Goal: Transaction & Acquisition: Subscribe to service/newsletter

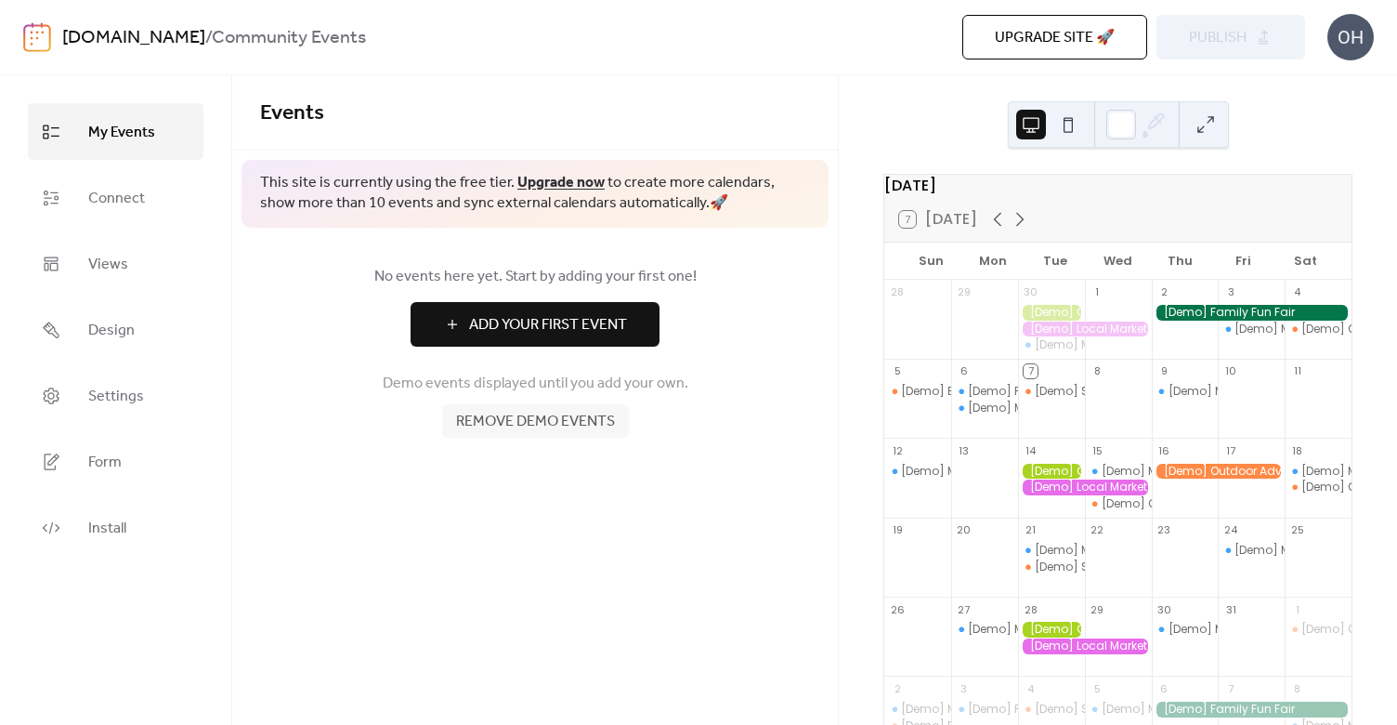
click at [683, 57] on div "Upgrade site 🚀 Preview Publish" at bounding box center [987, 37] width 635 height 45
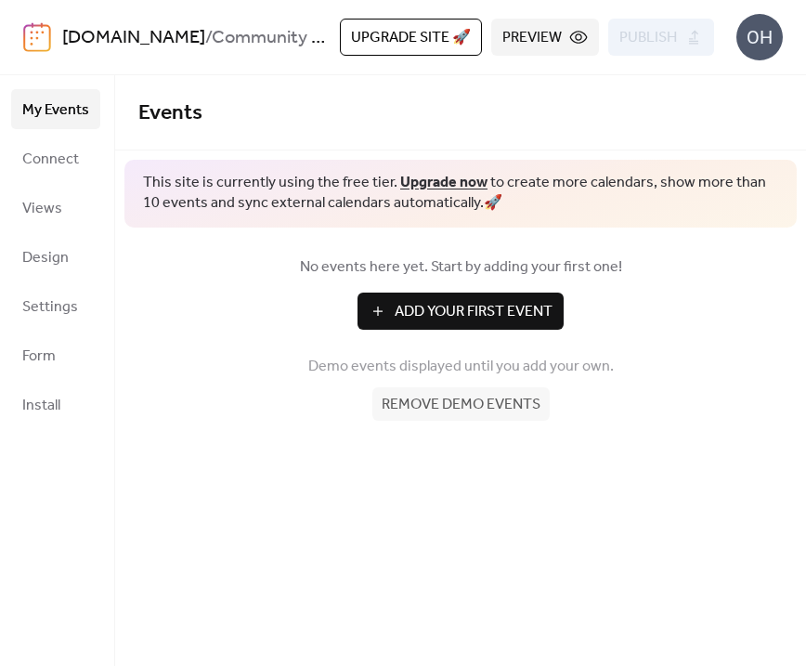
click at [414, 36] on span "Upgrade site 🚀" at bounding box center [411, 38] width 120 height 22
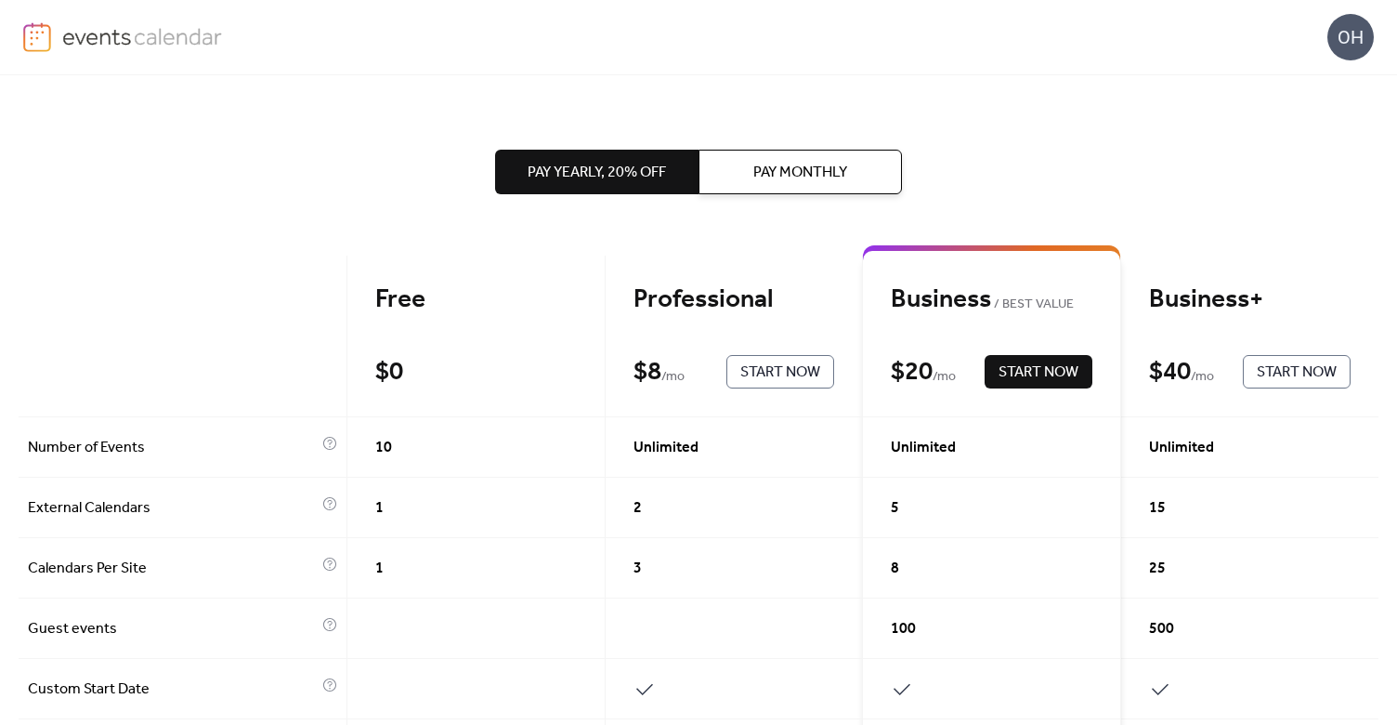
scroll to position [1, 0]
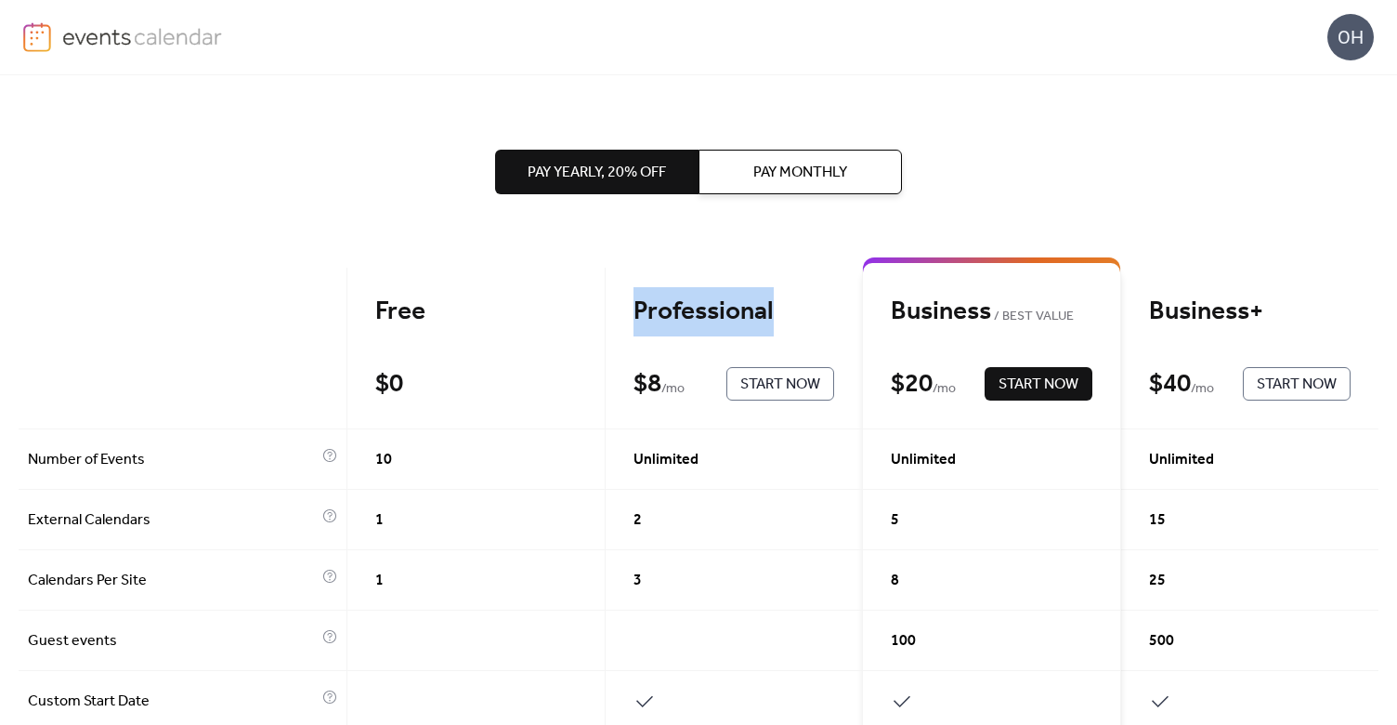
drag, startPoint x: 630, startPoint y: 311, endPoint x: 780, endPoint y: 313, distance: 150.5
click at [780, 313] on div "Professional" at bounding box center [734, 311] width 202 height 33
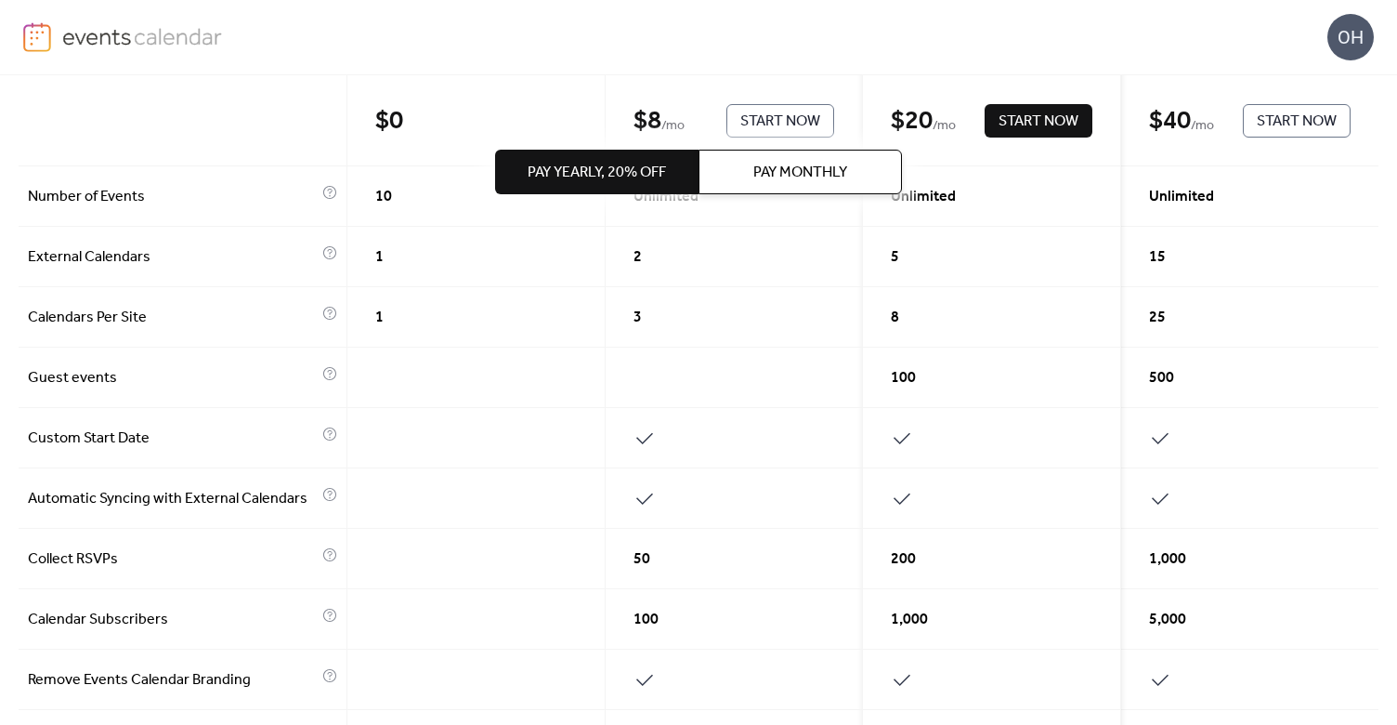
scroll to position [334, 0]
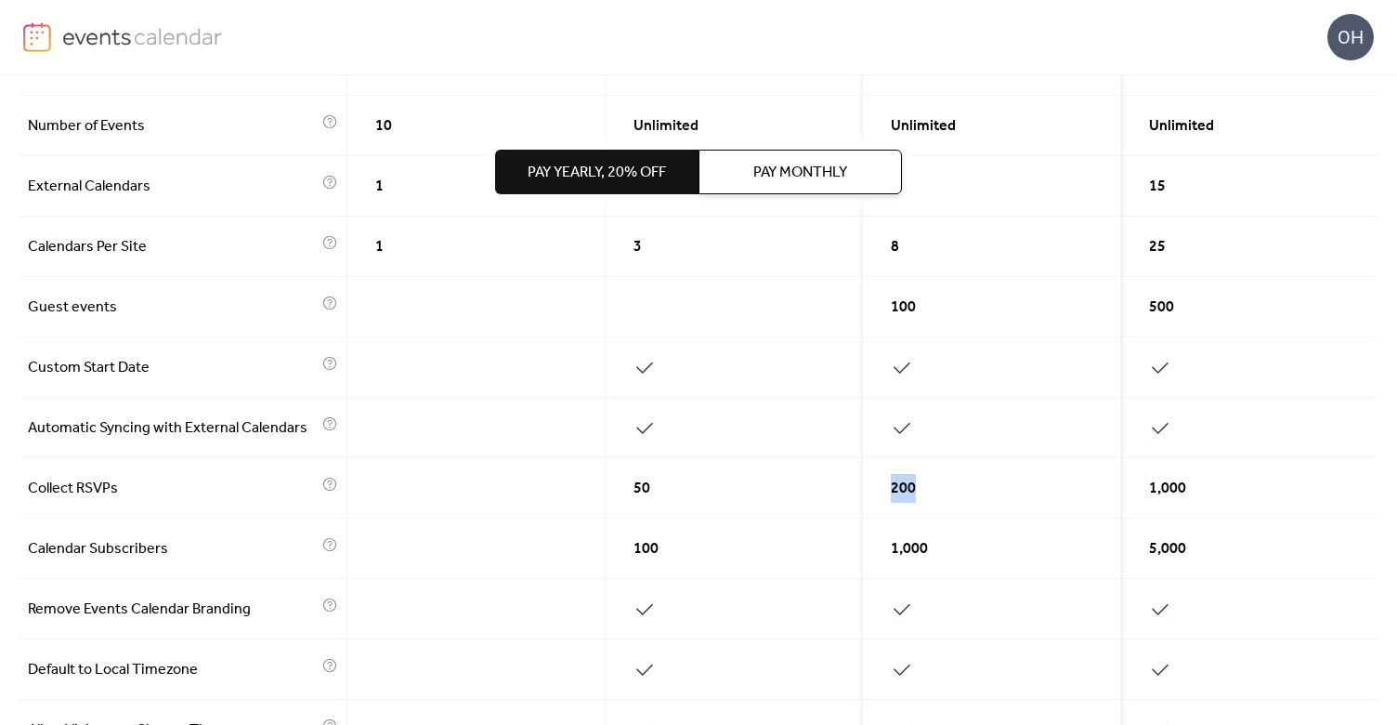
drag, startPoint x: 881, startPoint y: 489, endPoint x: 915, endPoint y: 488, distance: 34.4
click at [915, 488] on div "200" at bounding box center [992, 488] width 258 height 60
drag, startPoint x: 915, startPoint y: 488, endPoint x: 961, endPoint y: 488, distance: 46.4
click at [961, 488] on div "200" at bounding box center [992, 488] width 258 height 60
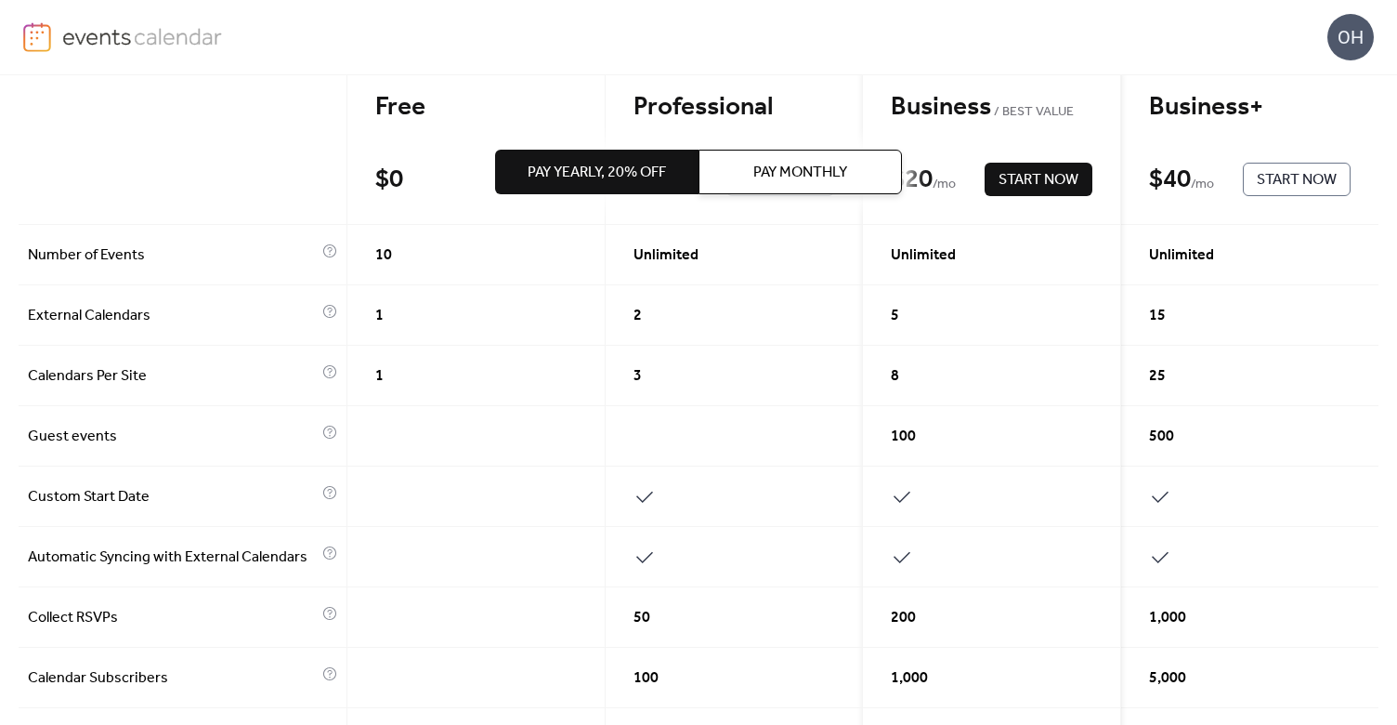
scroll to position [206, 0]
drag, startPoint x: 640, startPoint y: 374, endPoint x: 625, endPoint y: 374, distance: 14.9
click at [625, 374] on div "3" at bounding box center [735, 375] width 258 height 60
drag, startPoint x: 625, startPoint y: 374, endPoint x: 730, endPoint y: 399, distance: 107.9
click at [730, 399] on div "3" at bounding box center [735, 375] width 258 height 60
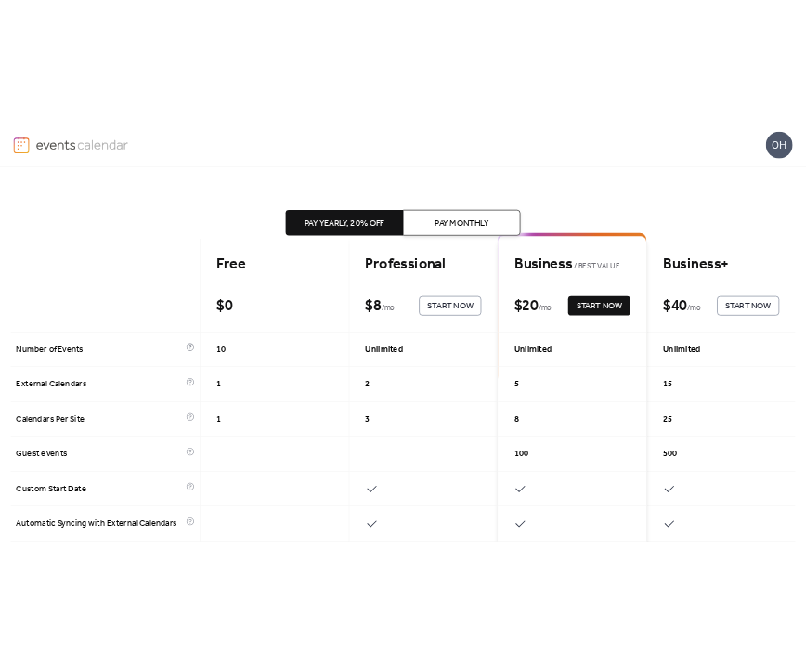
scroll to position [61, 0]
